Goal: Information Seeking & Learning: Learn about a topic

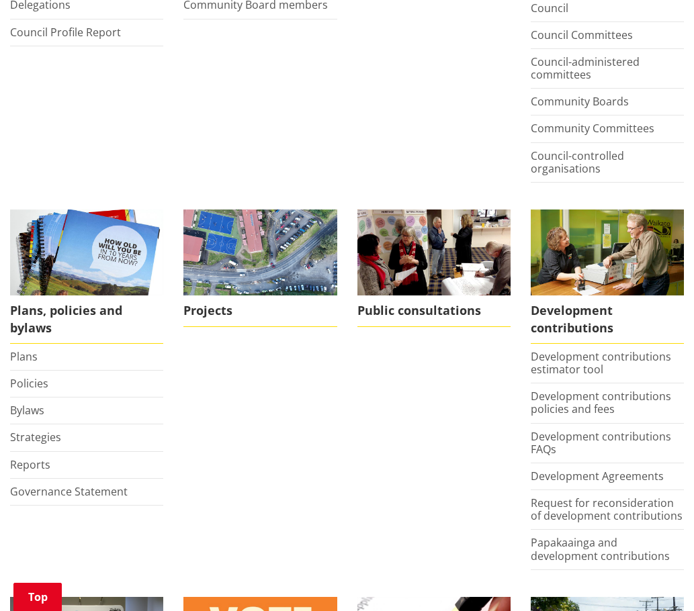
scroll to position [458, 0]
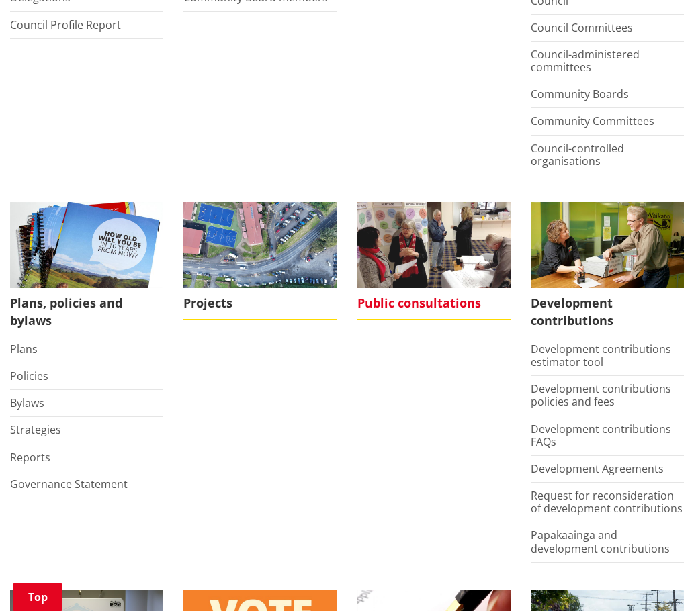
click at [386, 288] on span "Public consultations" at bounding box center [433, 303] width 153 height 31
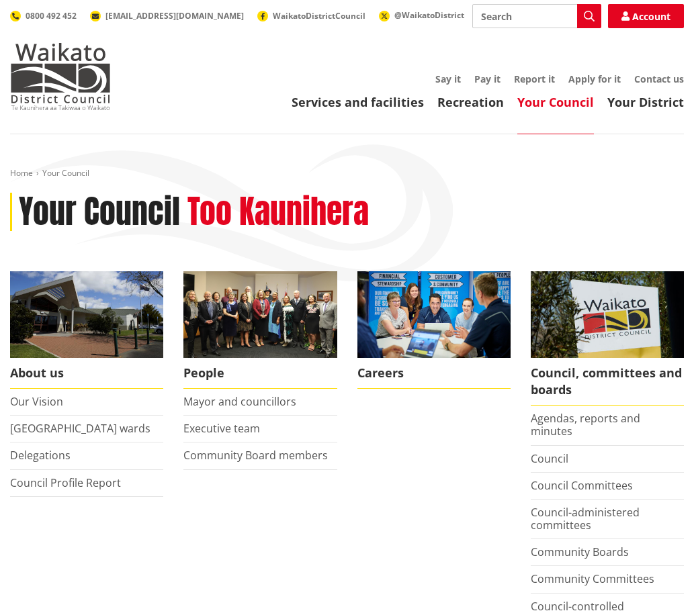
scroll to position [458, 0]
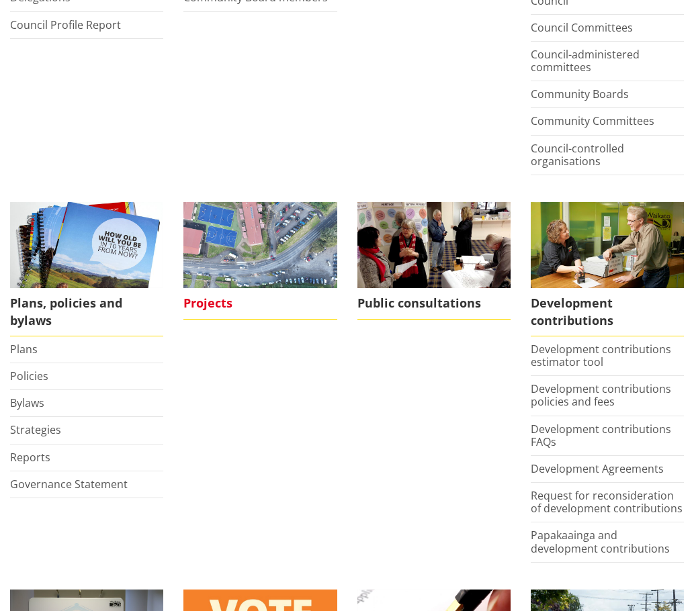
click at [212, 288] on span "Projects" at bounding box center [259, 303] width 153 height 31
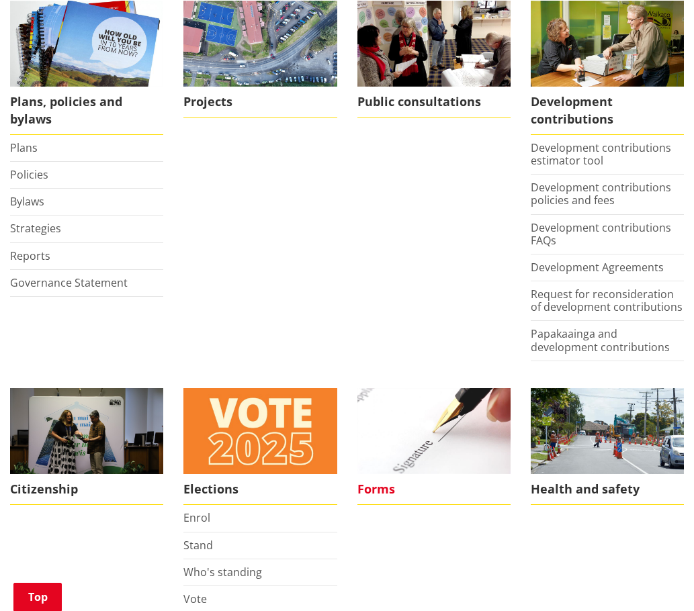
scroll to position [727, 0]
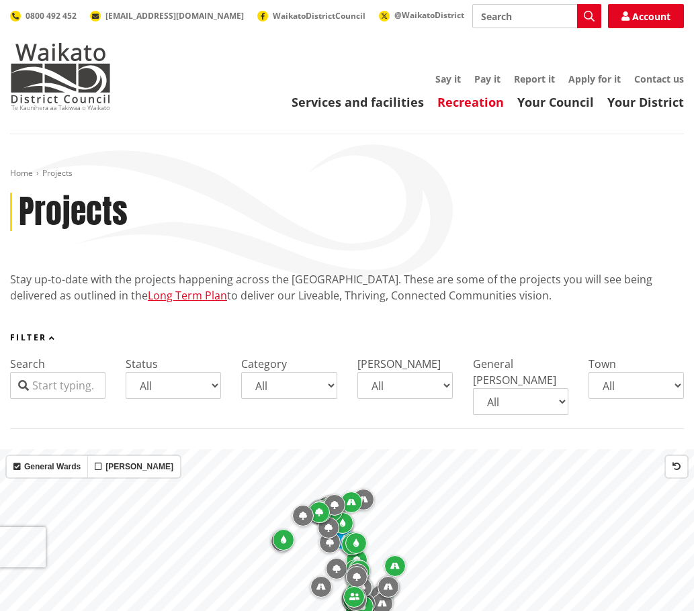
click at [455, 101] on link "Recreation" at bounding box center [470, 102] width 67 height 16
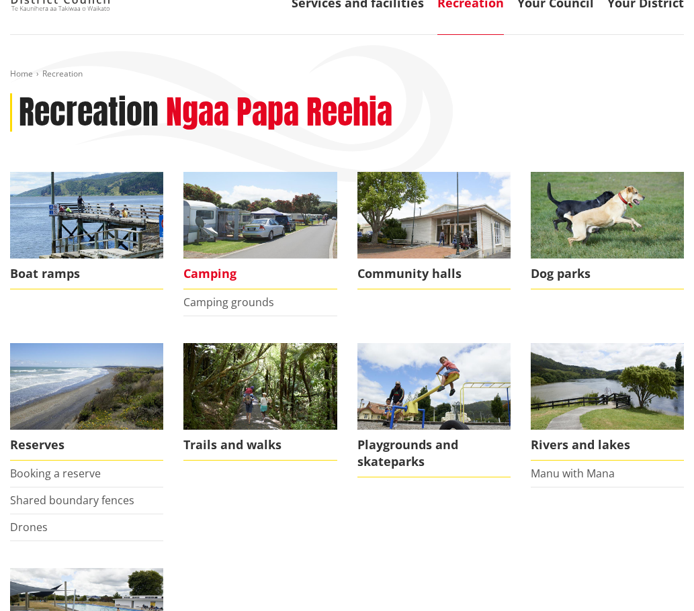
scroll to position [134, 0]
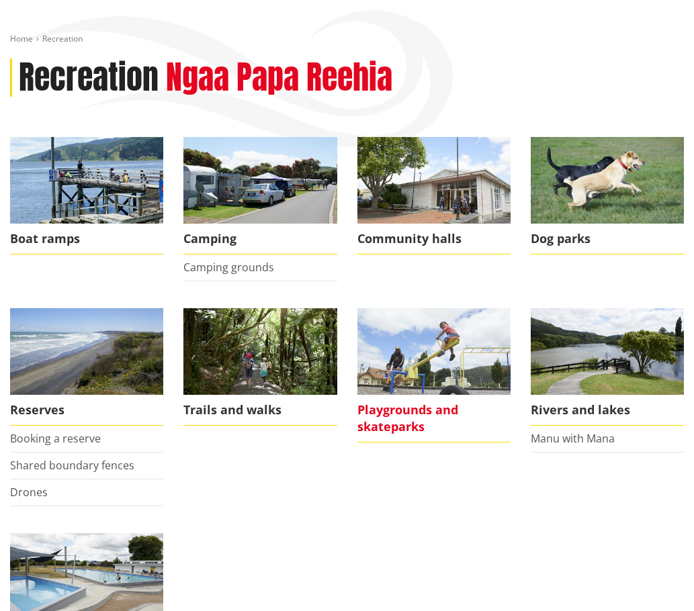
click at [409, 408] on span "Playgrounds and skateparks" at bounding box center [433, 419] width 153 height 48
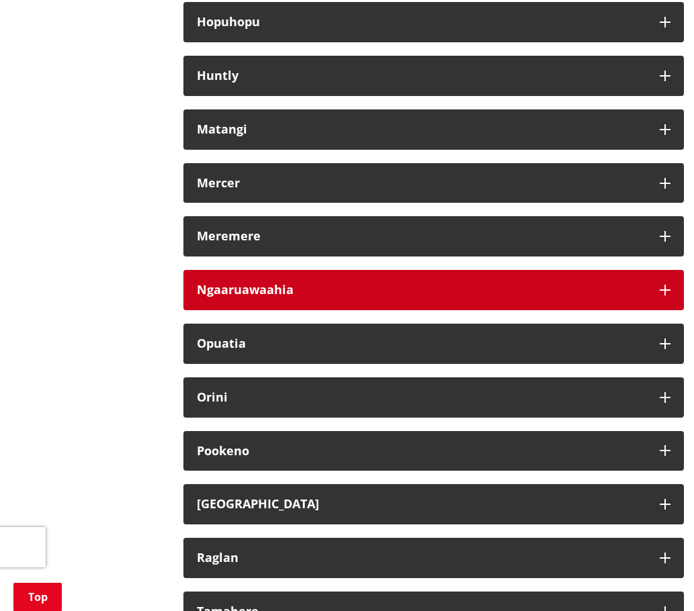
scroll to position [834, 0]
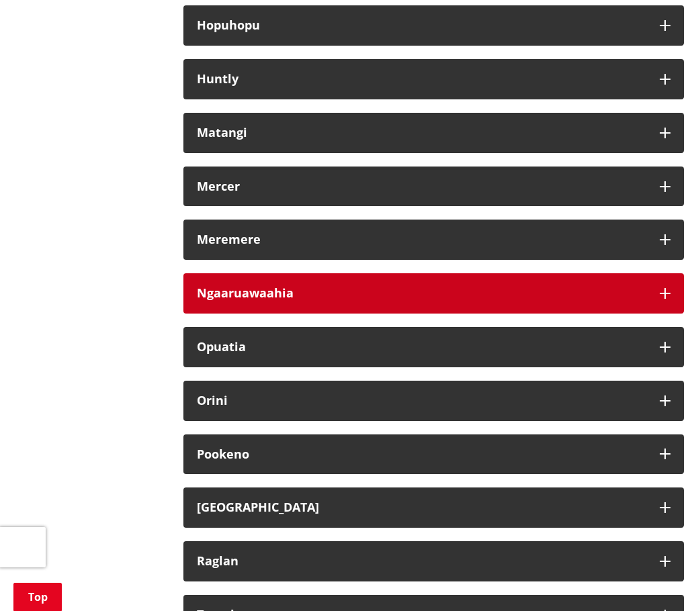
click at [287, 287] on h3 "Ngaaruawaahia" at bounding box center [421, 293] width 449 height 13
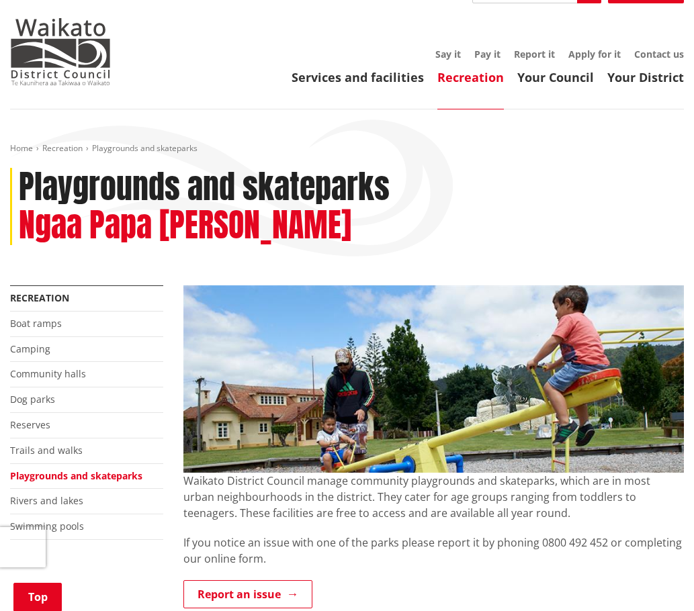
scroll to position [0, 0]
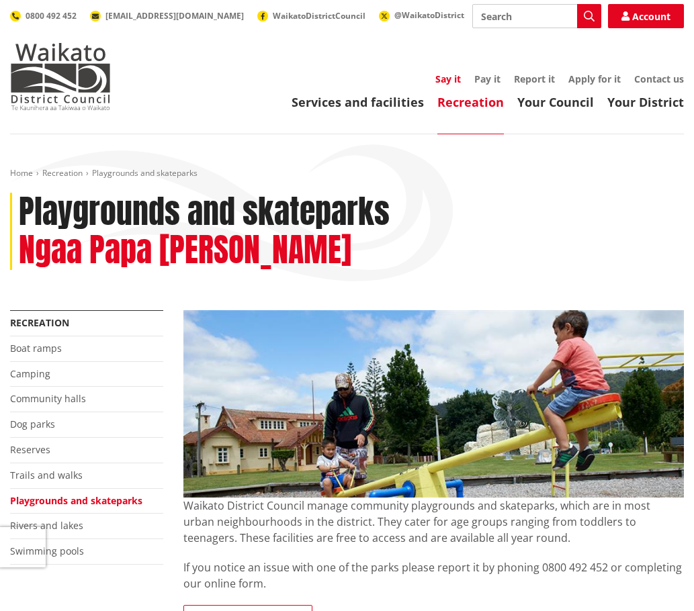
click at [449, 78] on link "Say it" at bounding box center [448, 79] width 26 height 13
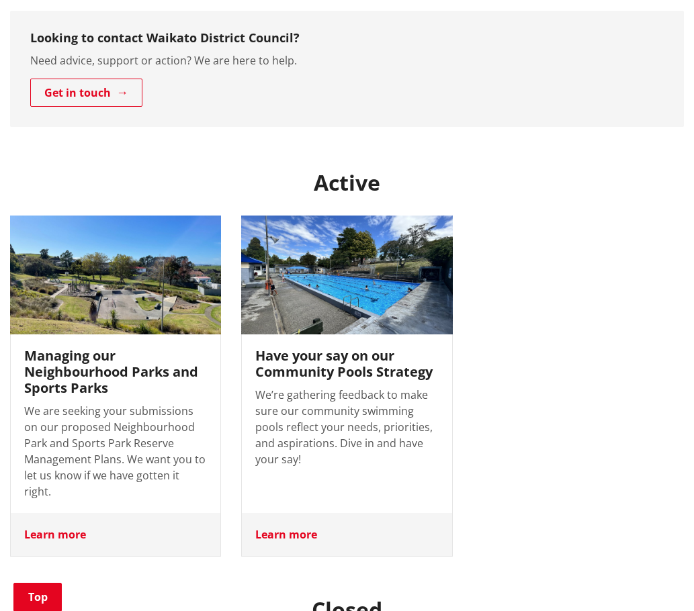
scroll to position [403, 0]
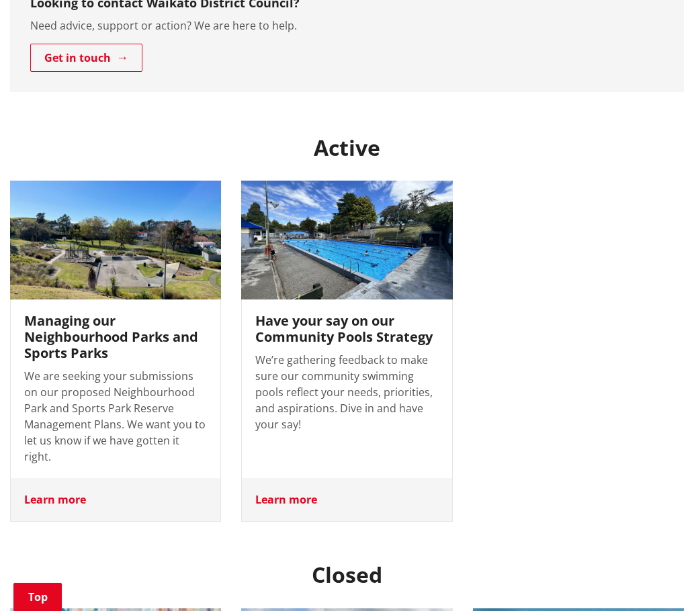
click at [81, 332] on h3 "Managing our Neighbourhood Parks and Sports Parks" at bounding box center [115, 337] width 183 height 48
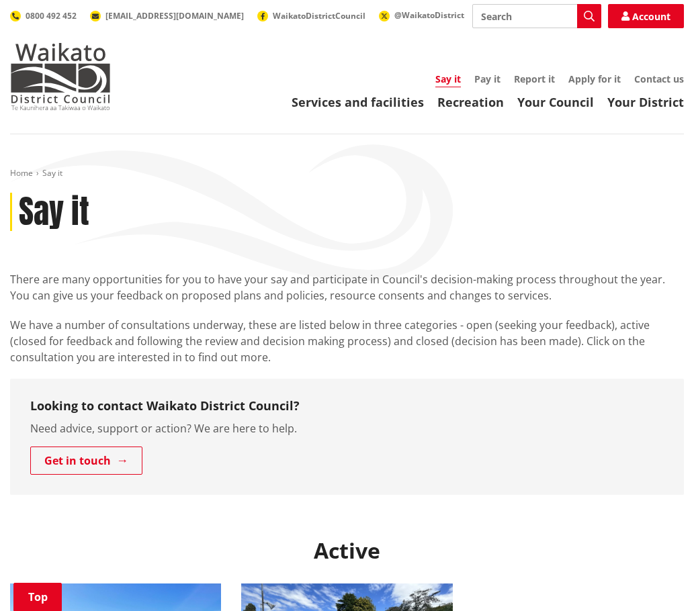
scroll to position [403, 0]
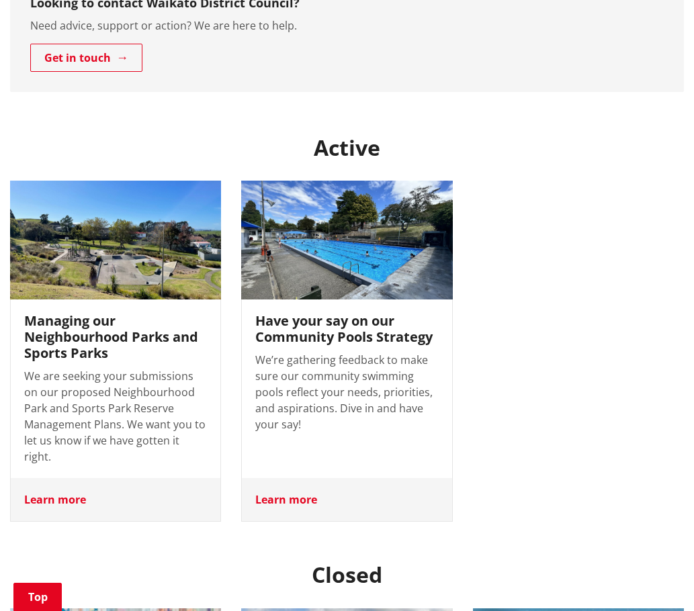
click at [338, 274] on img at bounding box center [347, 240] width 222 height 125
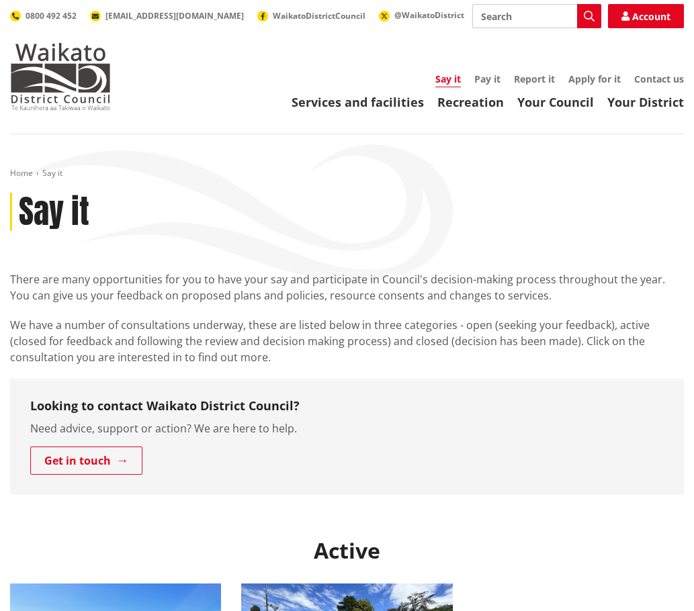
click at [529, 25] on input "Search" at bounding box center [536, 16] width 129 height 24
type input "children"
click at [587, 16] on icon "button" at bounding box center [589, 16] width 11 height 11
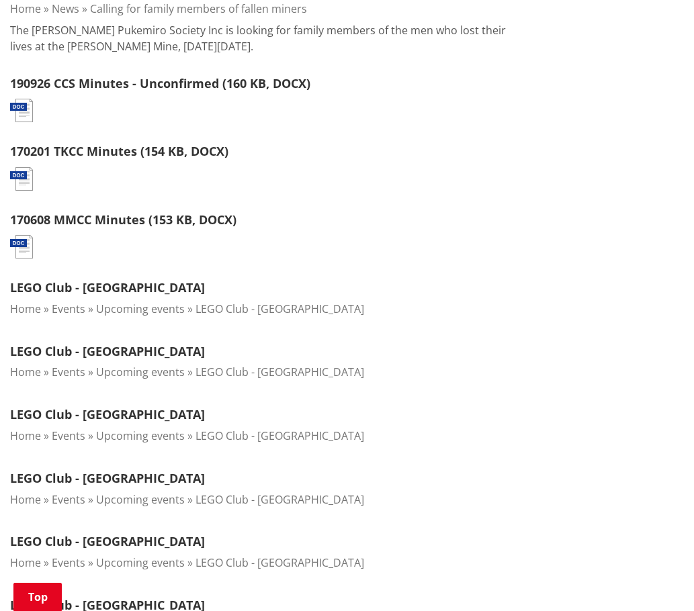
scroll to position [470, 0]
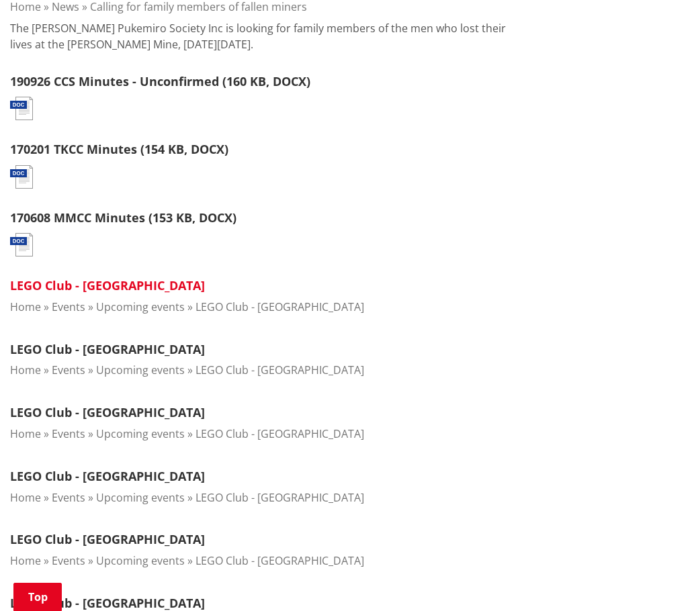
click at [124, 281] on link "LEGO Club - [GEOGRAPHIC_DATA]" at bounding box center [107, 285] width 195 height 16
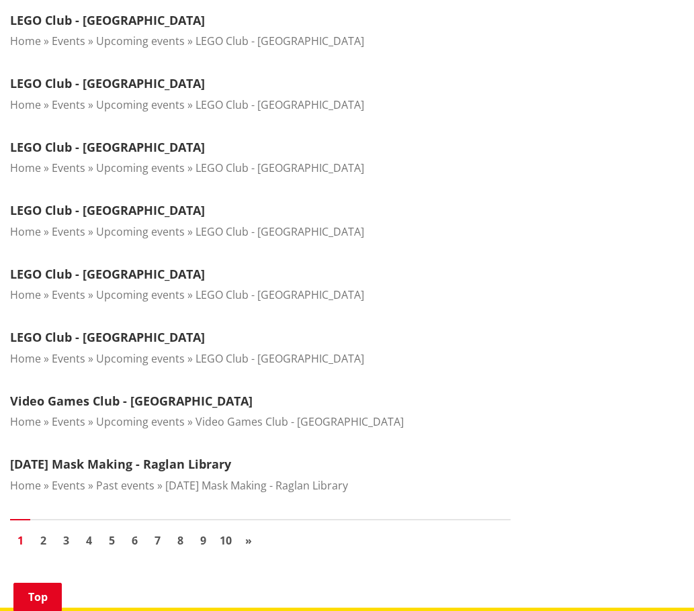
scroll to position [1276, 0]
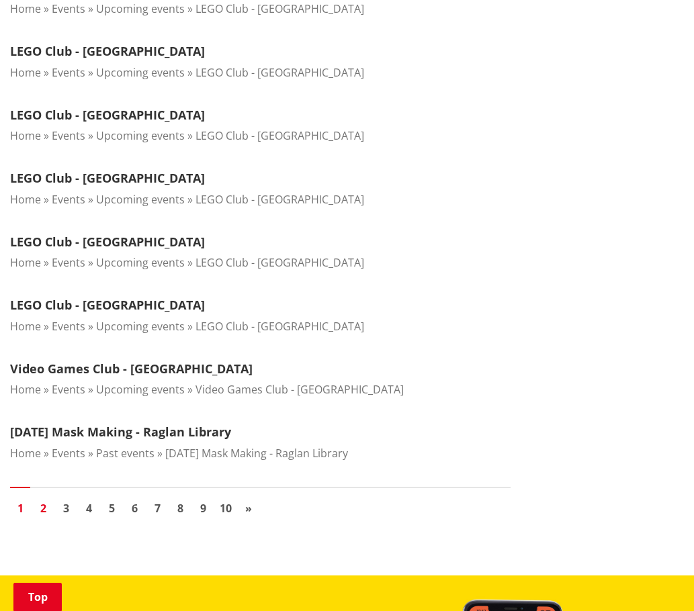
click at [40, 502] on link "2" at bounding box center [43, 508] width 20 height 20
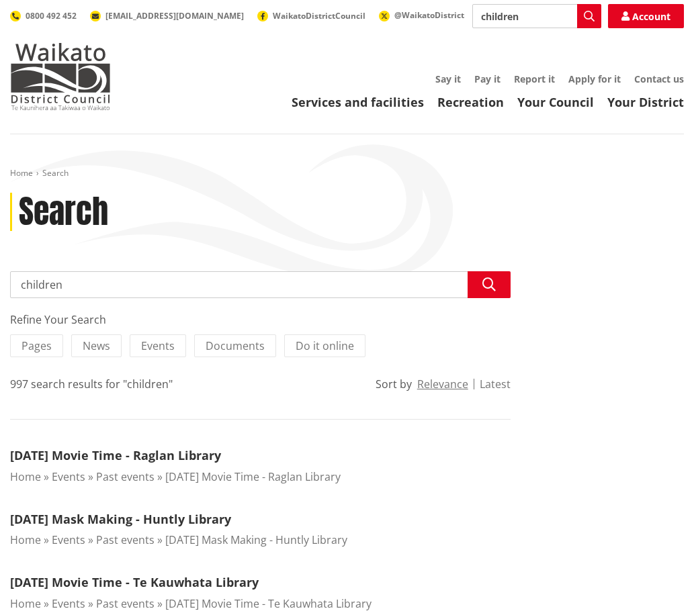
click at [498, 380] on button "Latest" at bounding box center [495, 384] width 31 height 12
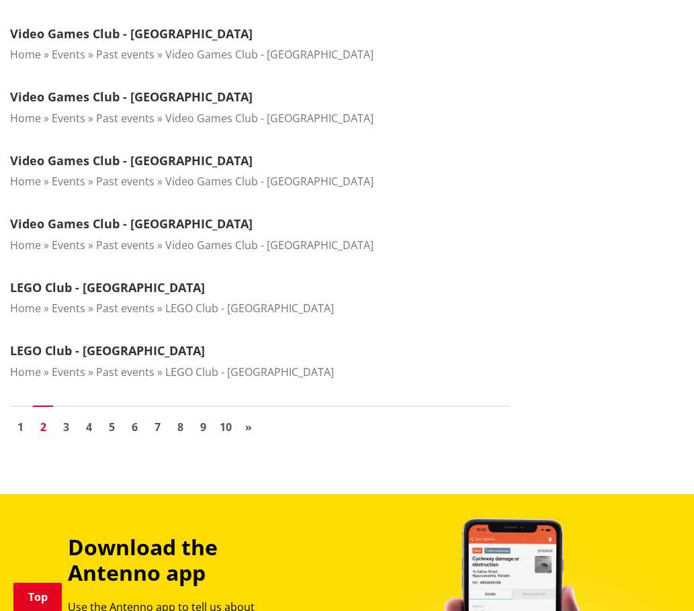
scroll to position [1411, 0]
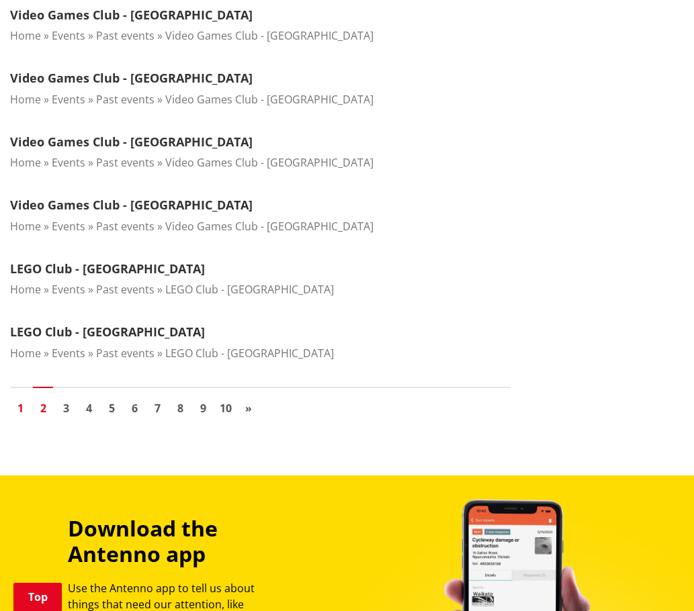
click at [18, 398] on link "1" at bounding box center [20, 408] width 20 height 20
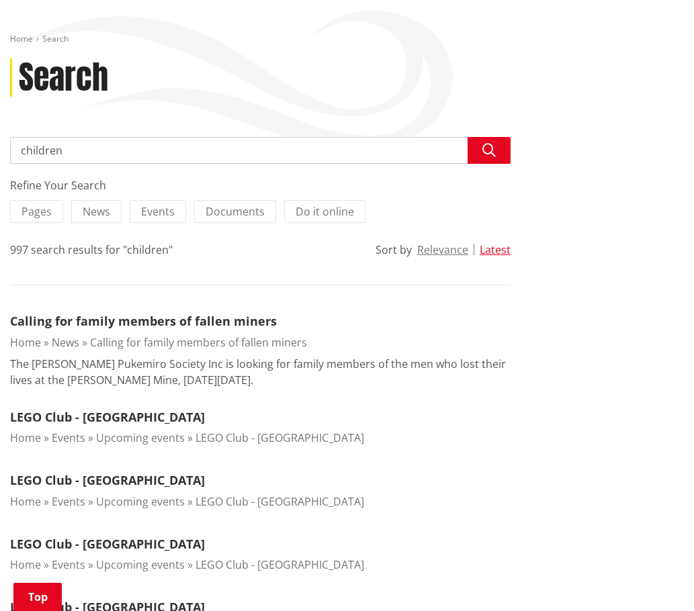
scroll to position [202, 0]
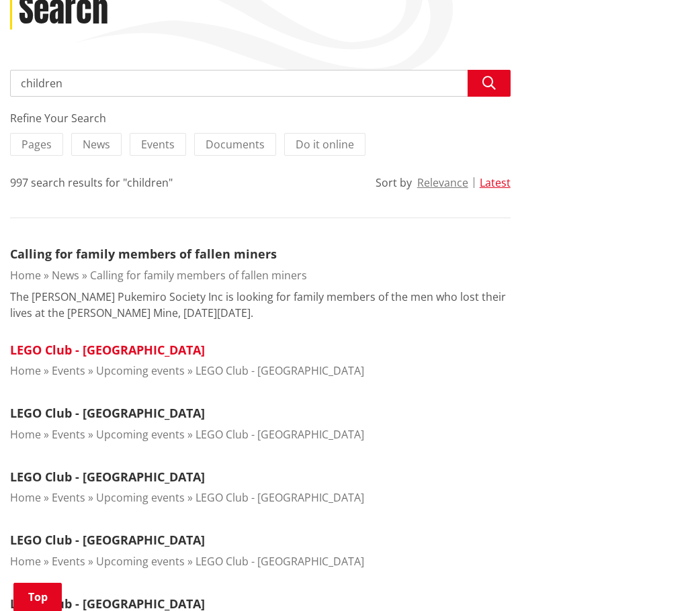
click at [118, 345] on link "LEGO Club - [GEOGRAPHIC_DATA]" at bounding box center [107, 350] width 195 height 16
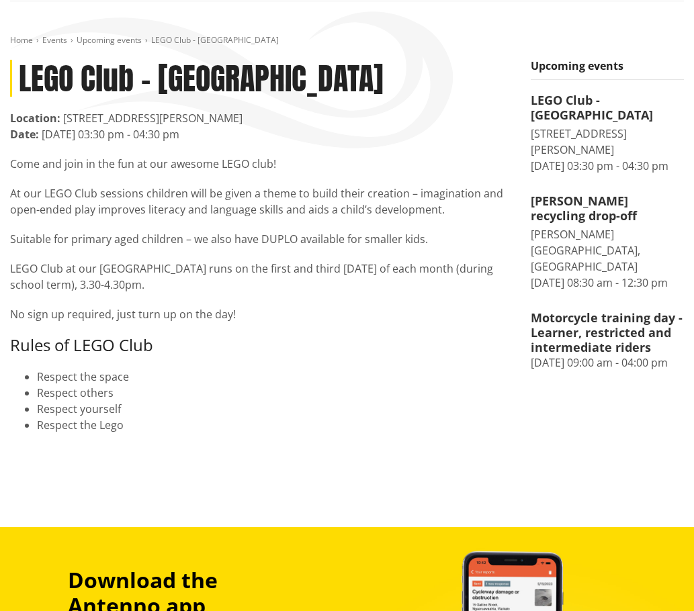
scroll to position [134, 0]
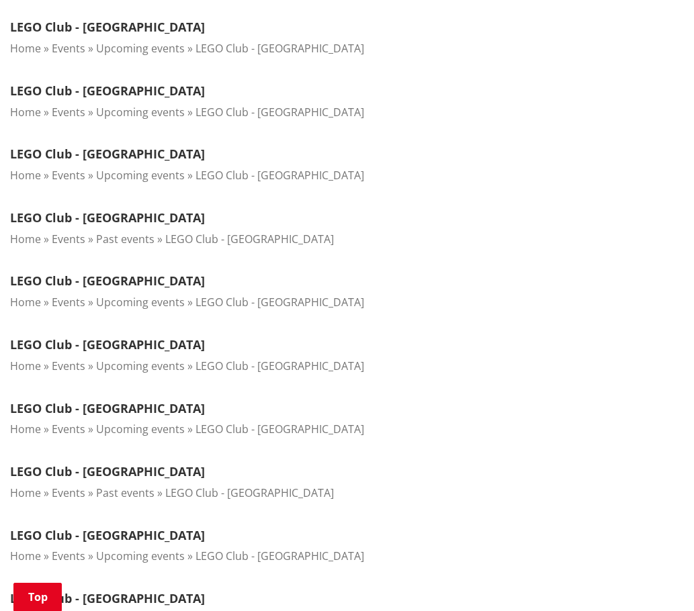
scroll to position [873, 0]
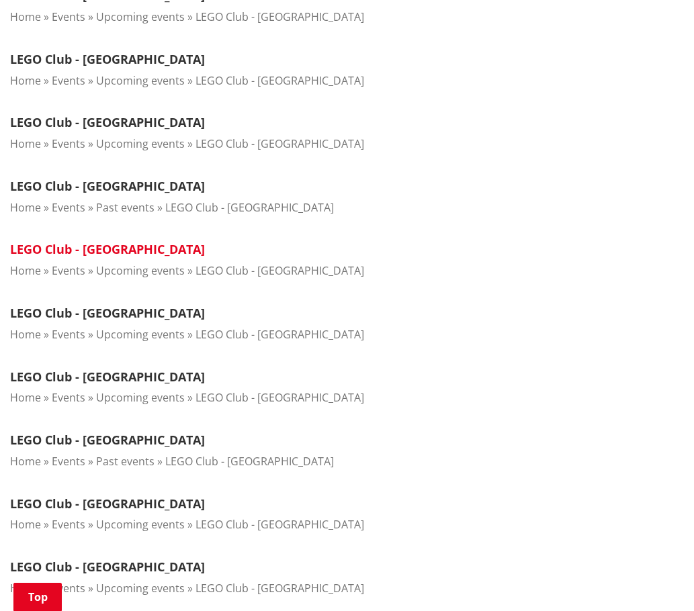
click at [134, 253] on link "LEGO Club - [GEOGRAPHIC_DATA]" at bounding box center [107, 249] width 195 height 16
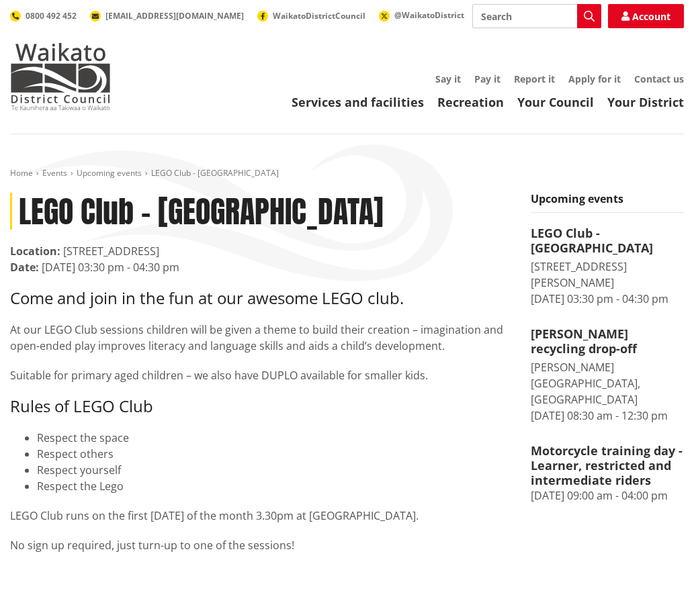
click at [488, 16] on input "Search" at bounding box center [536, 16] width 129 height 24
type input "Youth Engagement Plan"
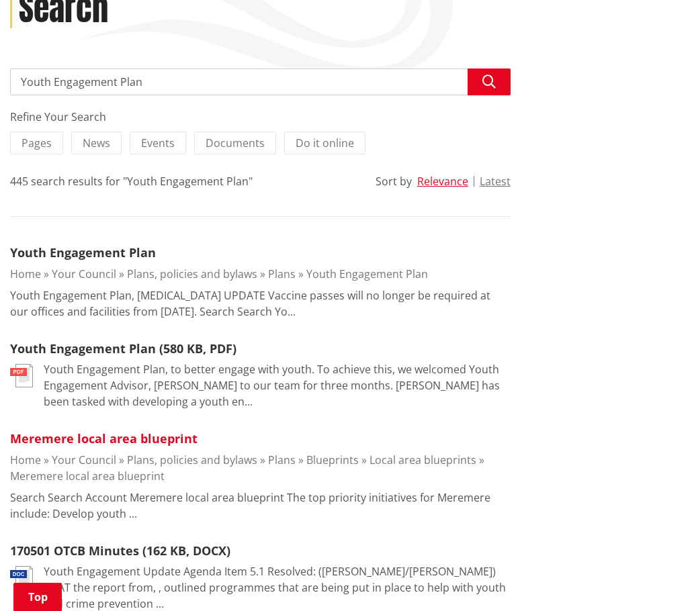
scroll to position [202, 0]
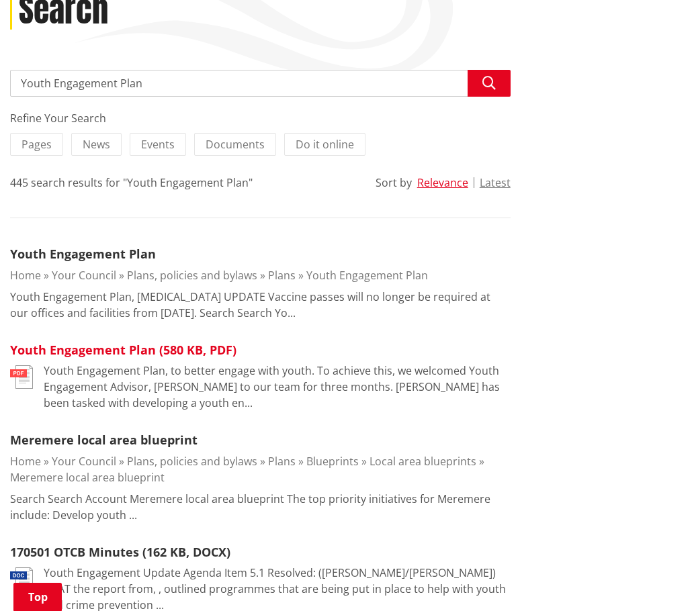
click at [97, 345] on link "Youth Engagement Plan (580 KB, PDF)" at bounding box center [123, 350] width 226 height 16
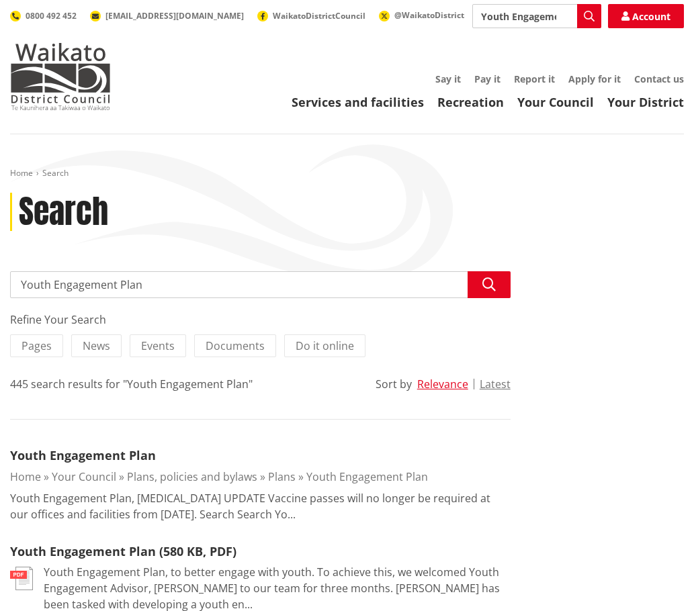
scroll to position [202, 0]
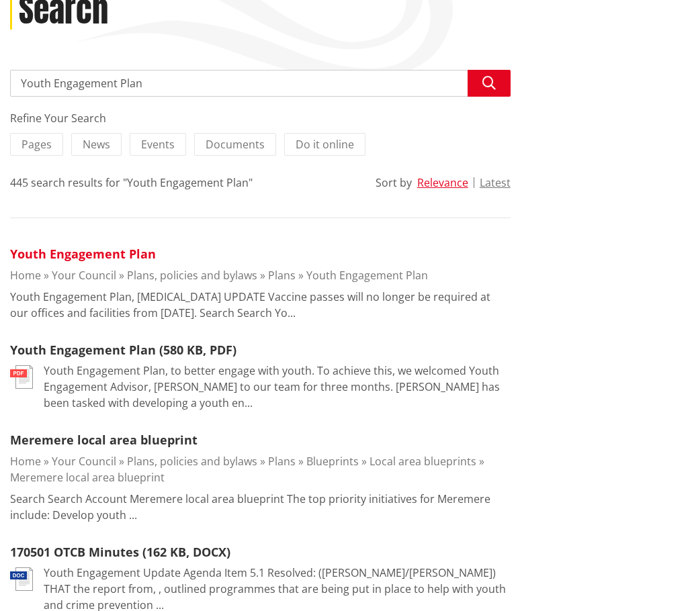
click at [114, 251] on link "Youth Engagement Plan" at bounding box center [83, 254] width 146 height 16
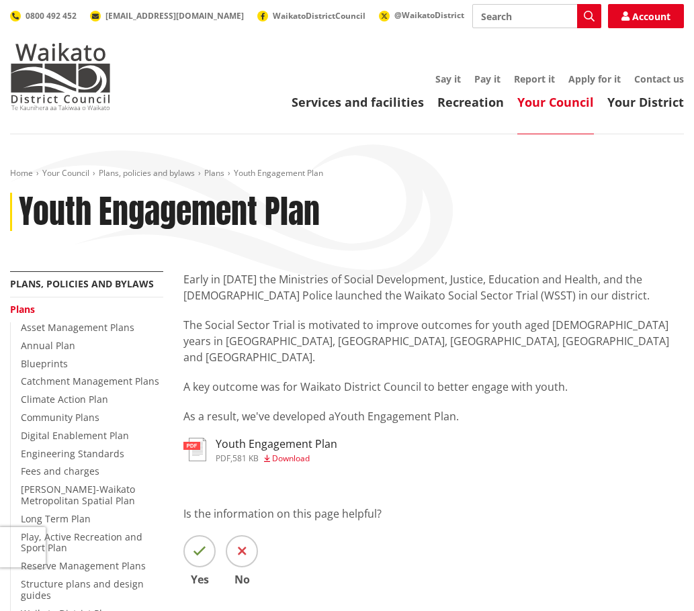
scroll to position [67, 0]
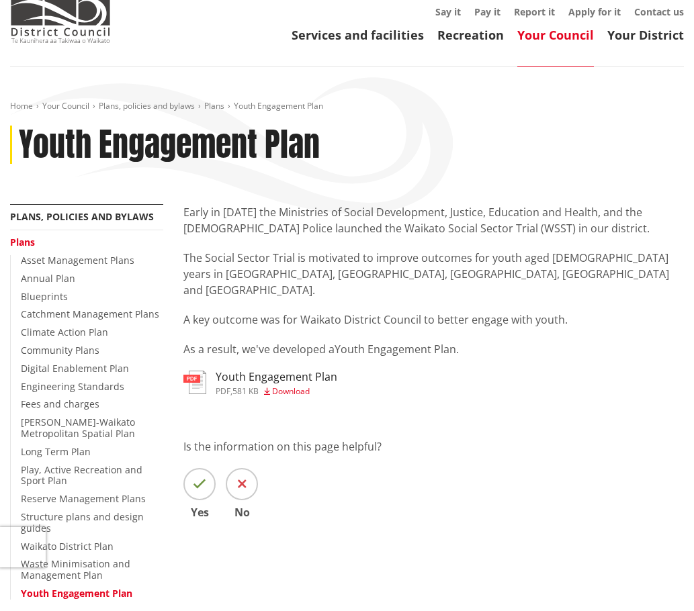
click at [276, 371] on h3 "Youth Engagement Plan" at bounding box center [277, 377] width 122 height 13
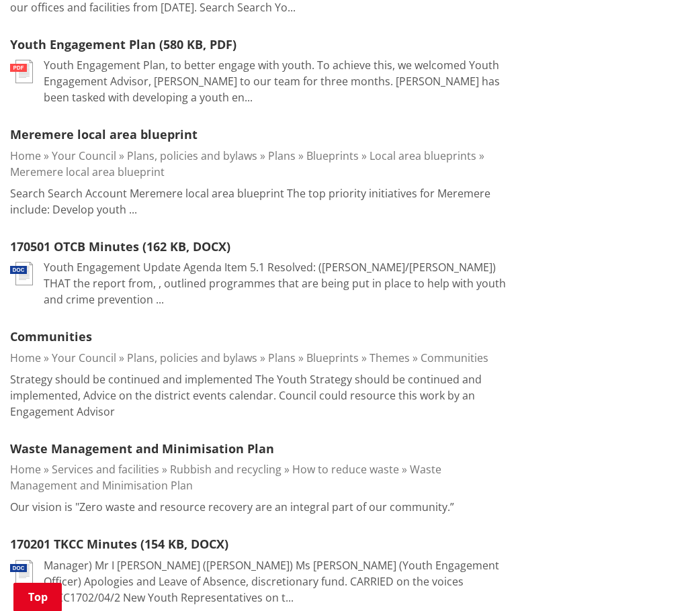
scroll to position [537, 0]
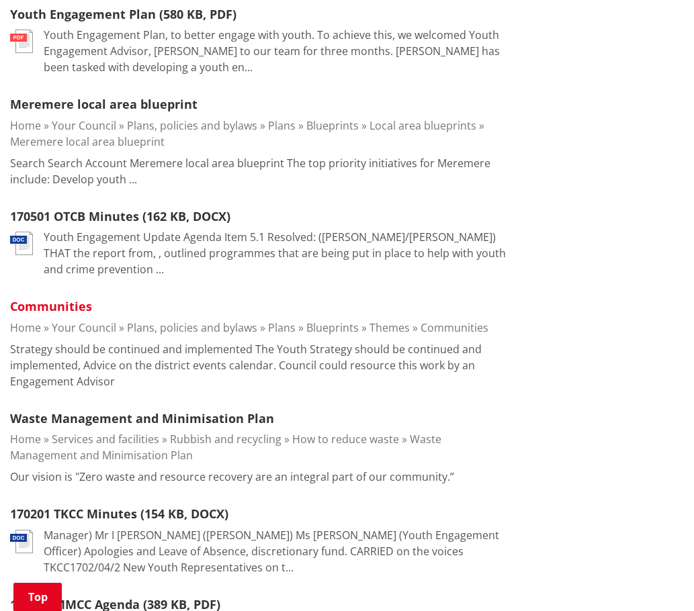
click at [40, 306] on link "Communities" at bounding box center [51, 306] width 82 height 16
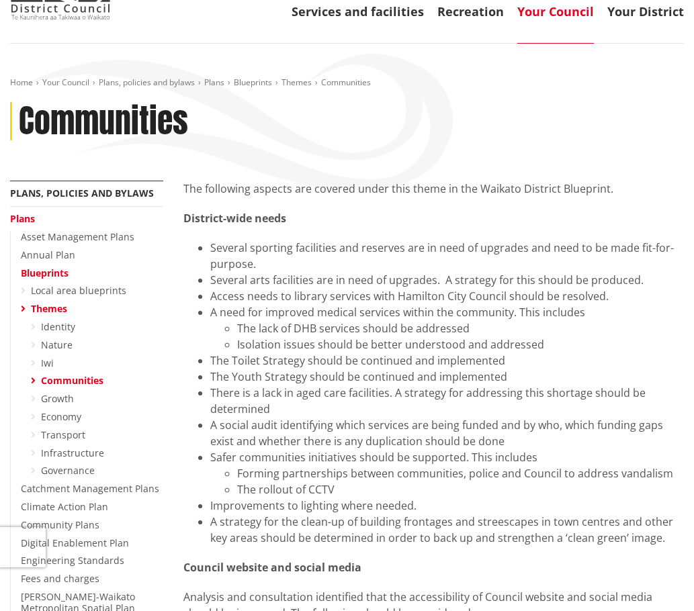
scroll to position [67, 0]
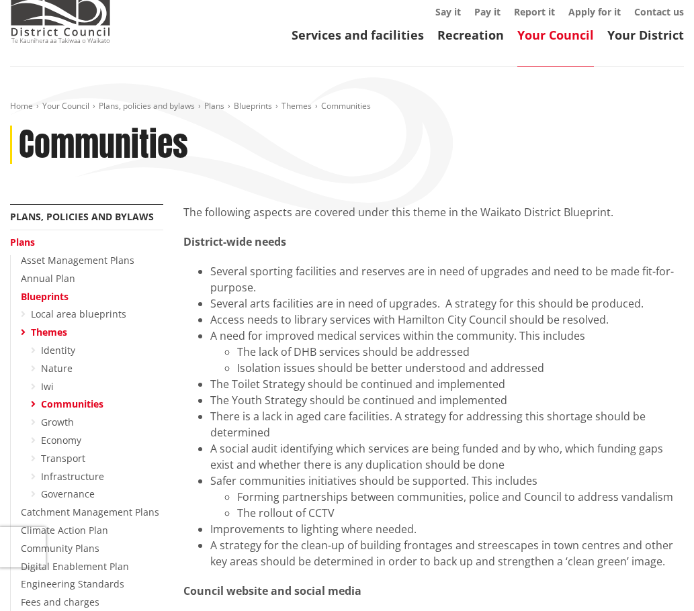
click at [347, 105] on span "Communities" at bounding box center [346, 105] width 50 height 11
click at [126, 150] on h1 "Communities" at bounding box center [103, 145] width 169 height 39
click at [306, 102] on link "Themes" at bounding box center [296, 105] width 30 height 11
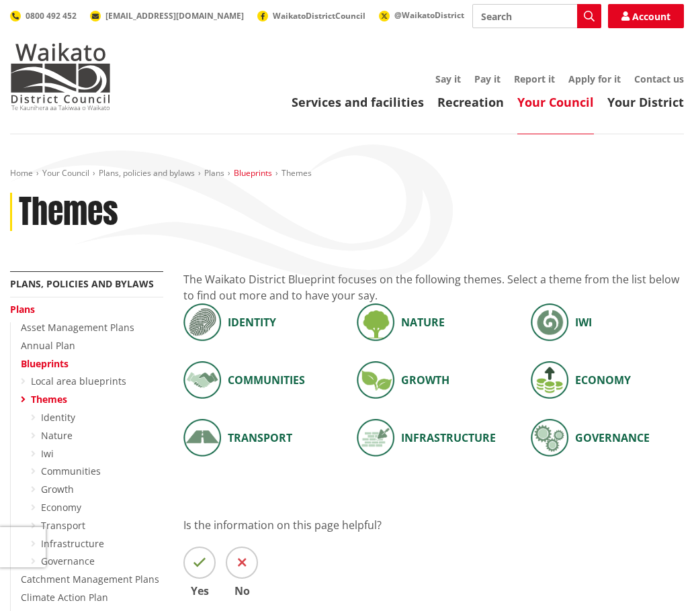
click at [263, 175] on link "Blueprints" at bounding box center [253, 172] width 38 height 11
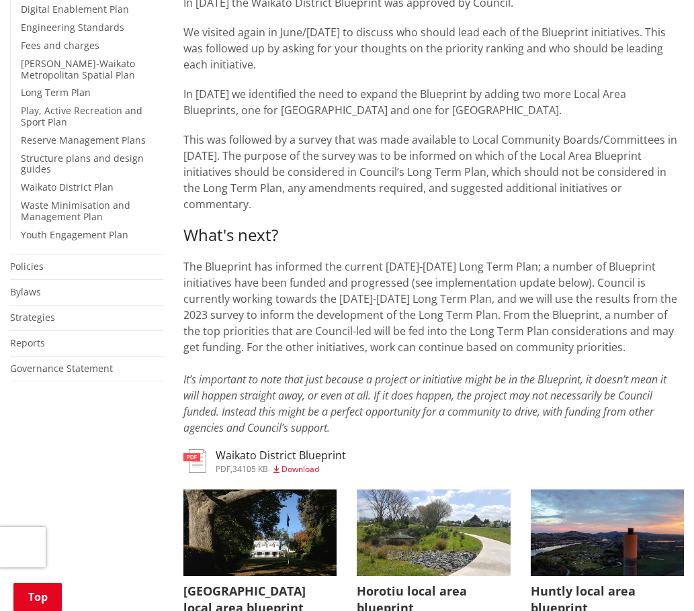
scroll to position [470, 0]
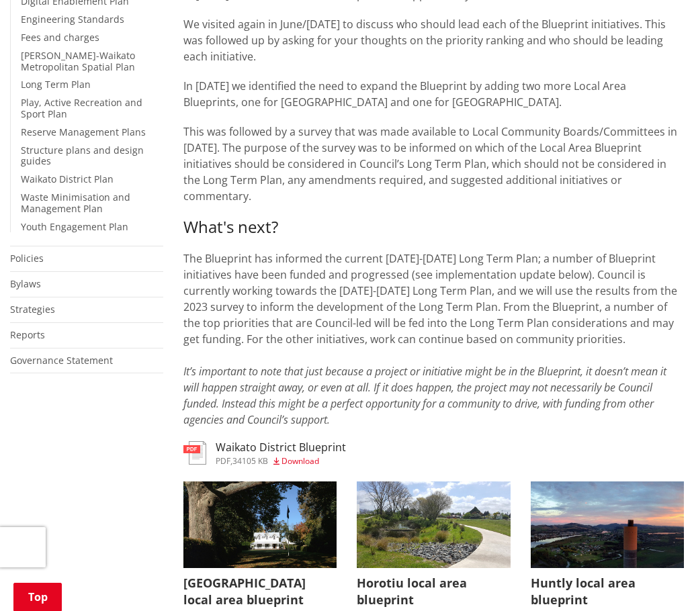
click at [285, 441] on h3 "Waikato District Blueprint" at bounding box center [281, 447] width 130 height 13
